Goal: Check status

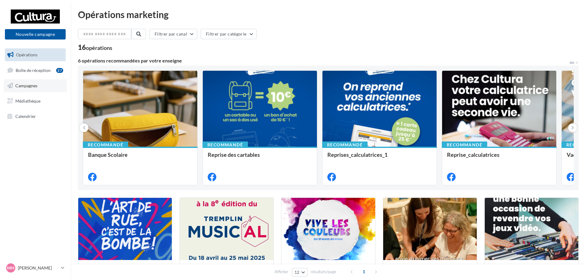
click at [26, 86] on span "Campagnes" at bounding box center [26, 85] width 22 height 5
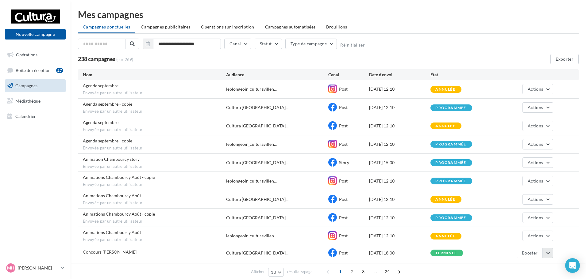
click at [551, 252] on button "button" at bounding box center [548, 253] width 10 height 10
click at [517, 196] on button "Voir les résultats" at bounding box center [522, 191] width 61 height 16
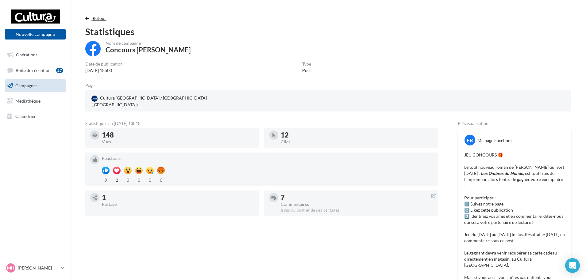
click at [87, 19] on span "button" at bounding box center [87, 18] width 4 height 4
